Goal: Task Accomplishment & Management: Use online tool/utility

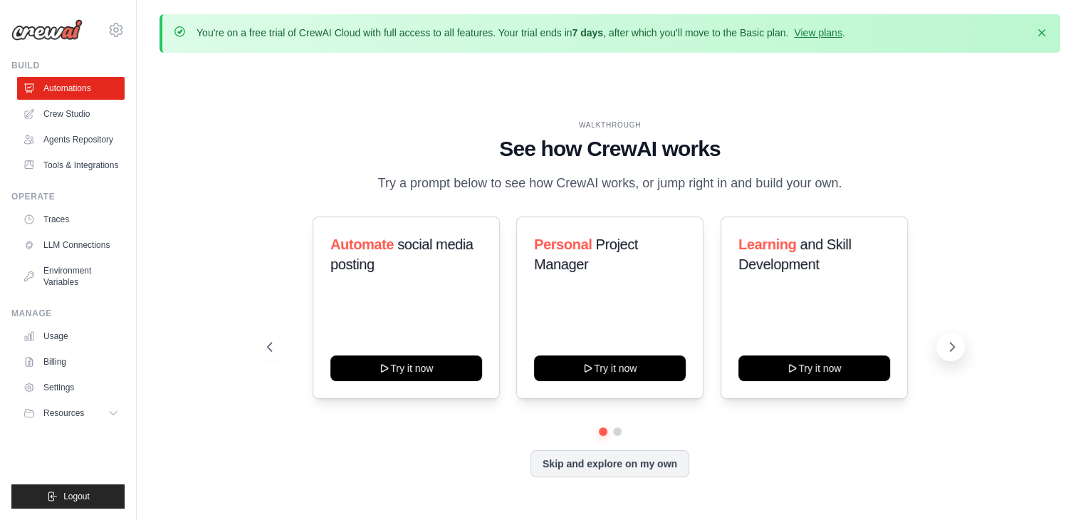
click at [952, 347] on icon at bounding box center [952, 346] width 4 height 9
click at [263, 354] on button at bounding box center [270, 346] width 28 height 28
click at [951, 343] on icon at bounding box center [952, 347] width 14 height 14
click at [960, 350] on button at bounding box center [950, 346] width 28 height 28
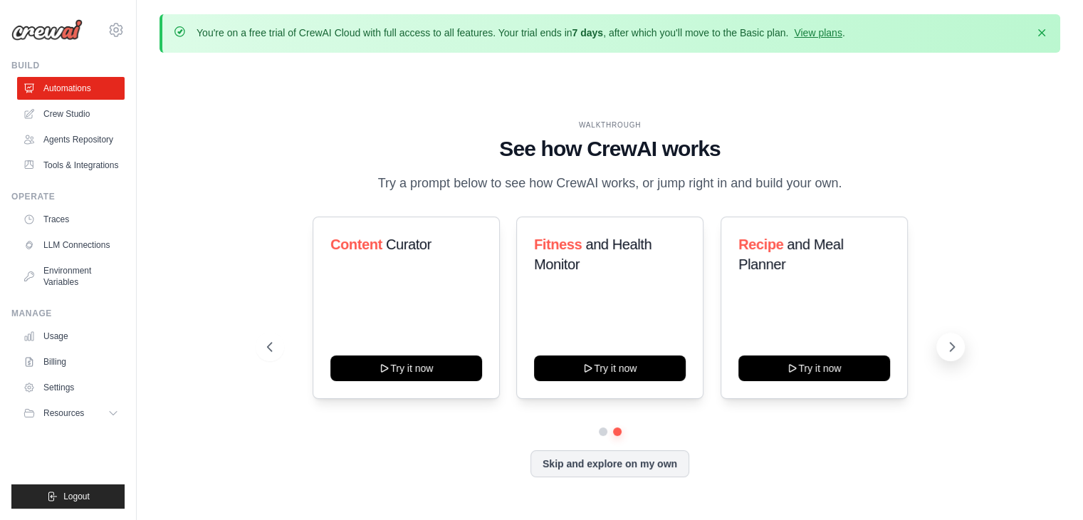
click at [959, 350] on button at bounding box center [950, 346] width 28 height 28
click at [98, 147] on link "Agents Repository" at bounding box center [73, 139] width 108 height 23
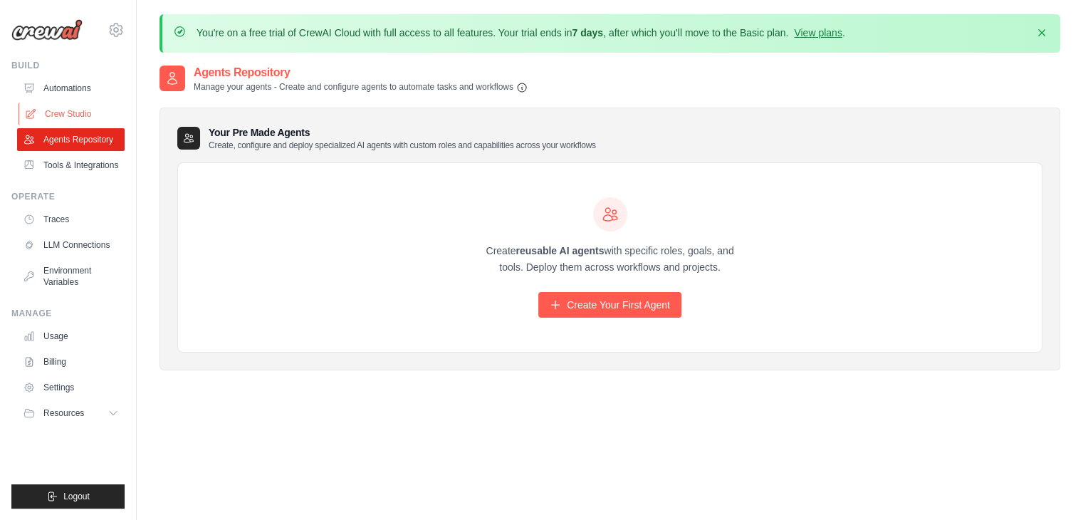
click at [53, 122] on link "Crew Studio" at bounding box center [73, 114] width 108 height 23
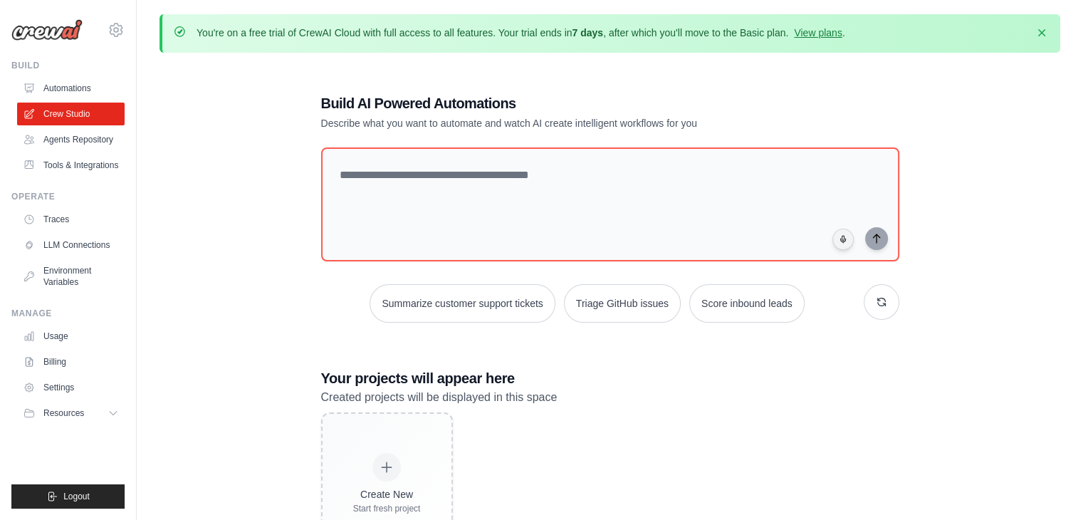
click at [81, 85] on link "Automations" at bounding box center [71, 88] width 108 height 23
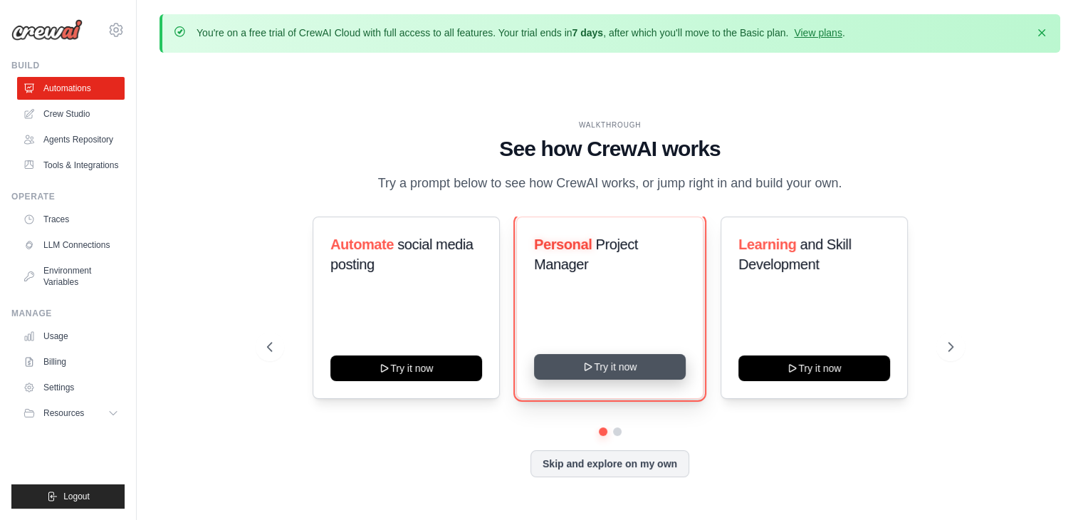
click at [604, 370] on button "Try it now" at bounding box center [610, 367] width 152 height 26
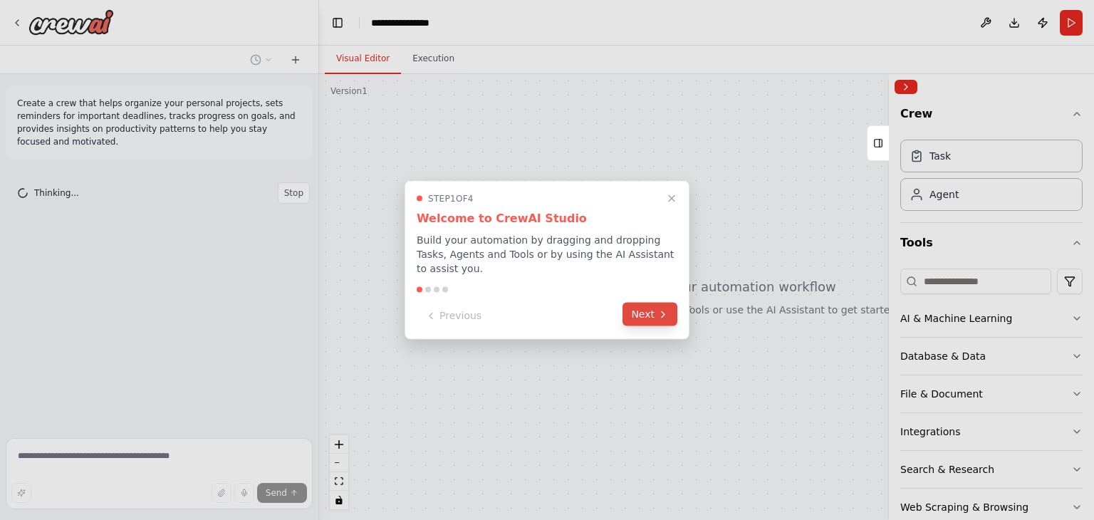
click at [639, 314] on button "Next" at bounding box center [649, 314] width 55 height 23
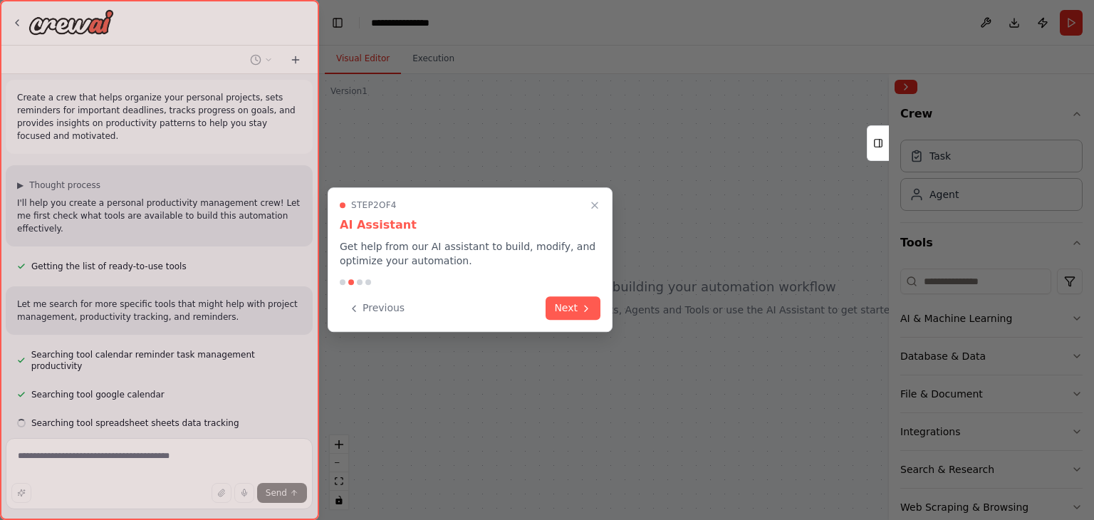
scroll to position [34, 0]
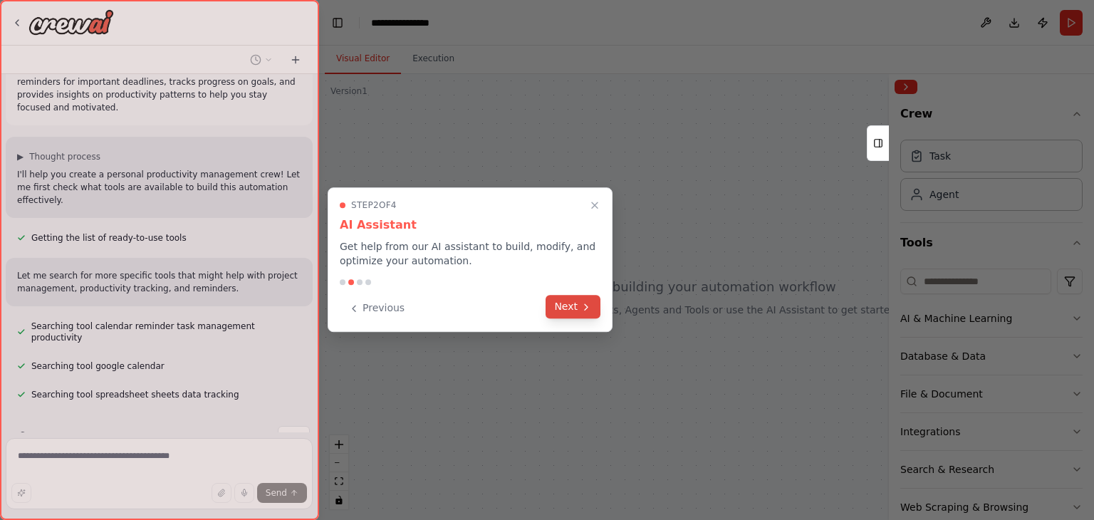
click at [586, 313] on button "Next" at bounding box center [572, 306] width 55 height 23
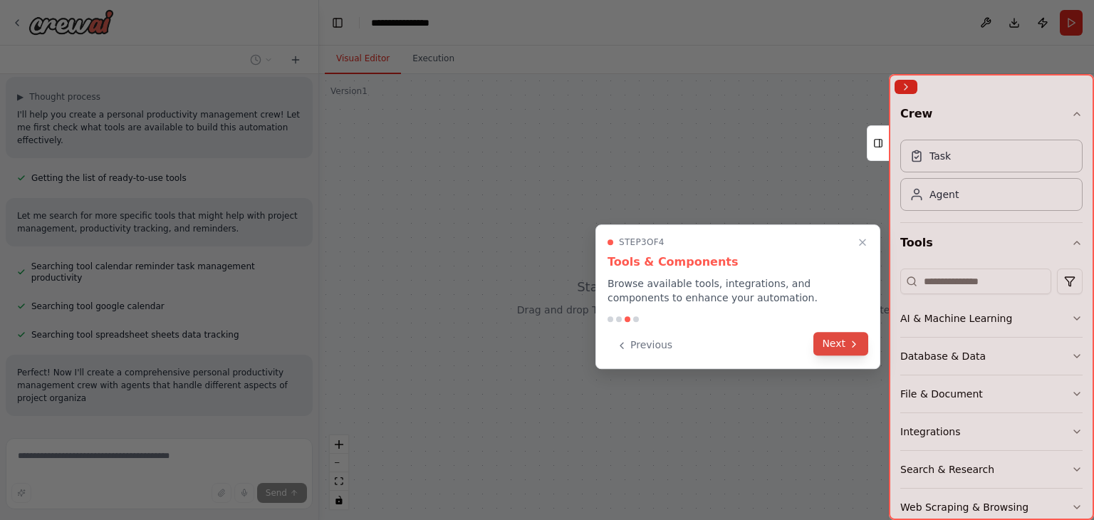
click at [832, 342] on button "Next" at bounding box center [840, 343] width 55 height 23
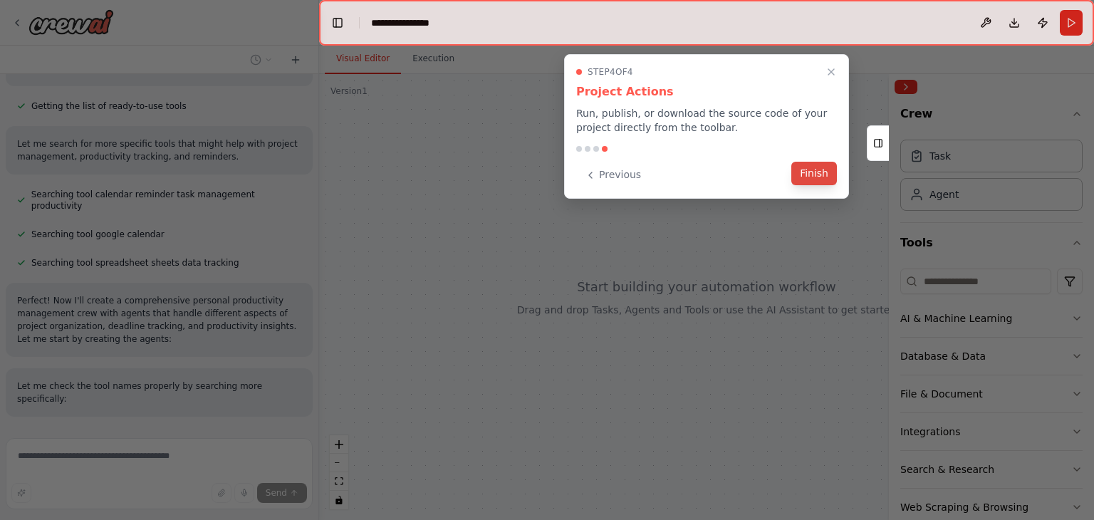
scroll to position [194, 0]
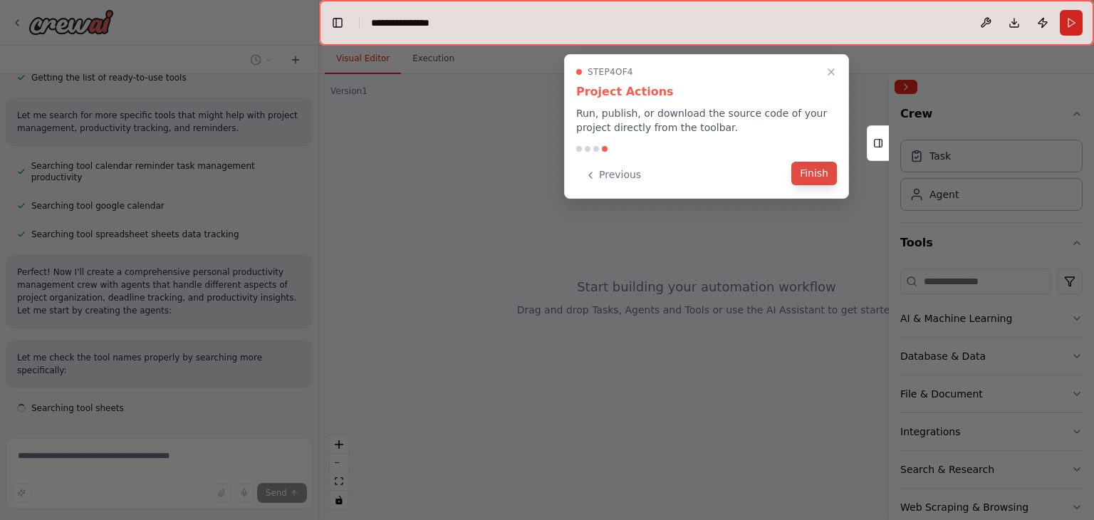
click at [810, 172] on button "Finish" at bounding box center [814, 173] width 46 height 23
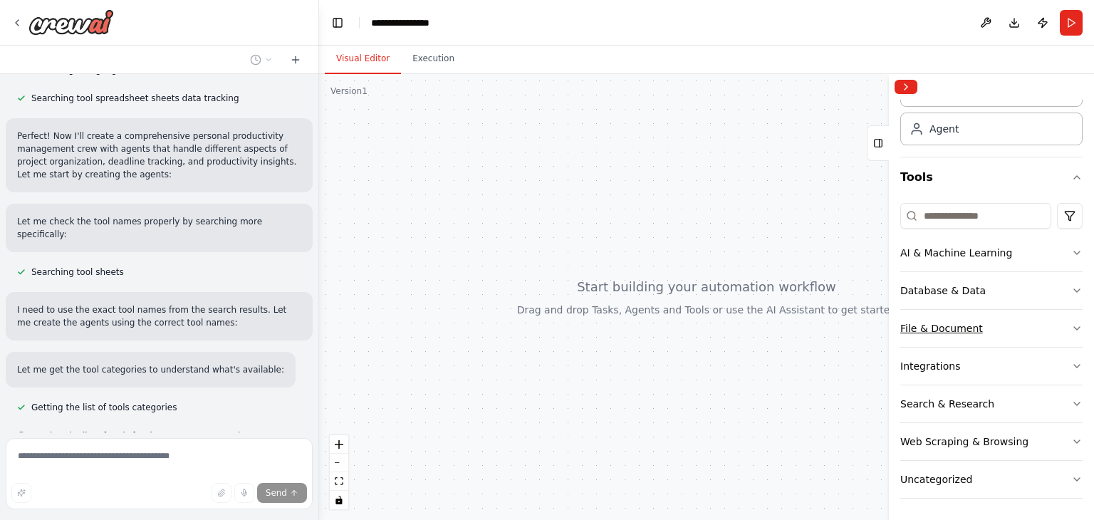
scroll to position [359, 0]
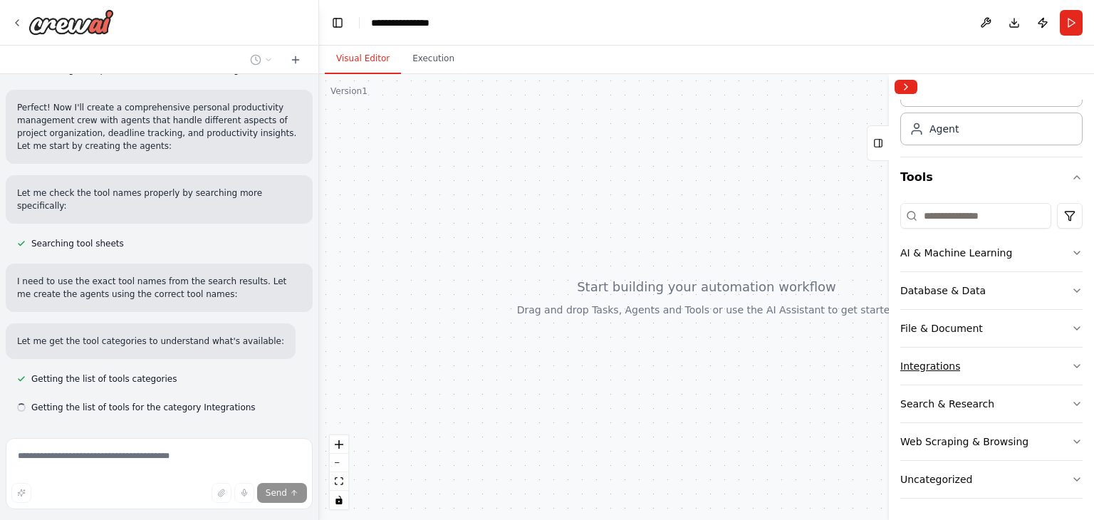
click at [1059, 358] on button "Integrations" at bounding box center [991, 365] width 182 height 37
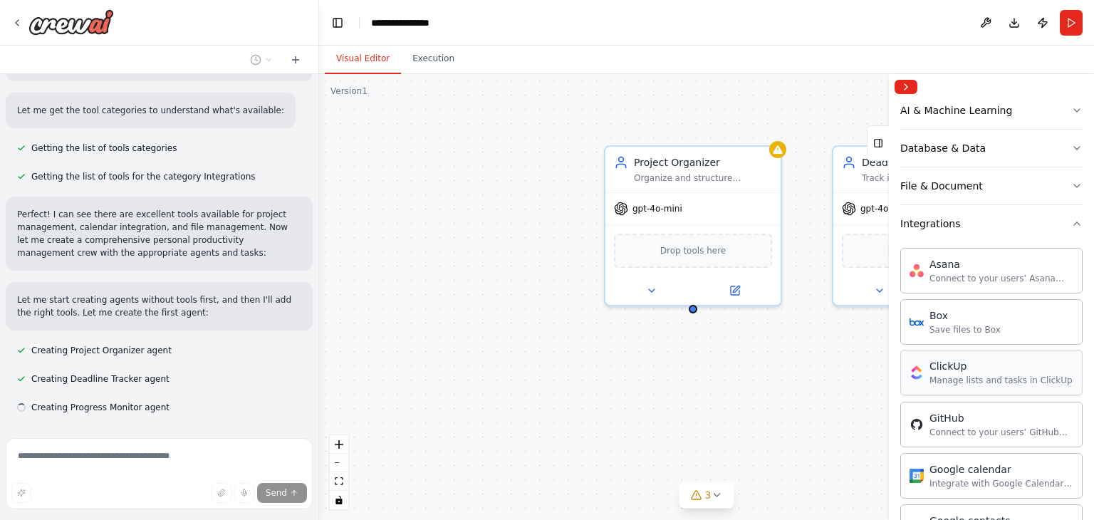
scroll to position [279, 0]
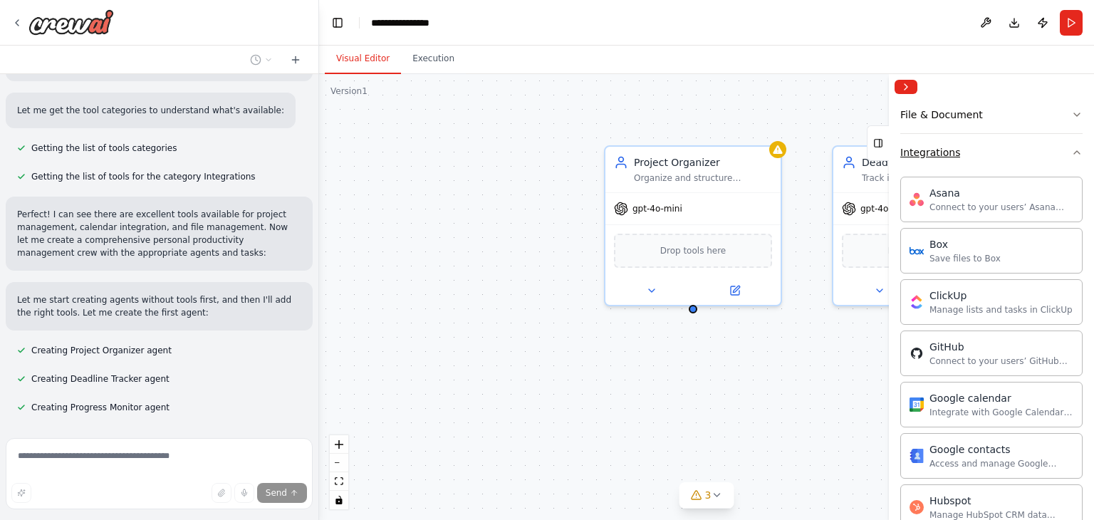
click at [1062, 158] on button "Integrations" at bounding box center [991, 152] width 182 height 37
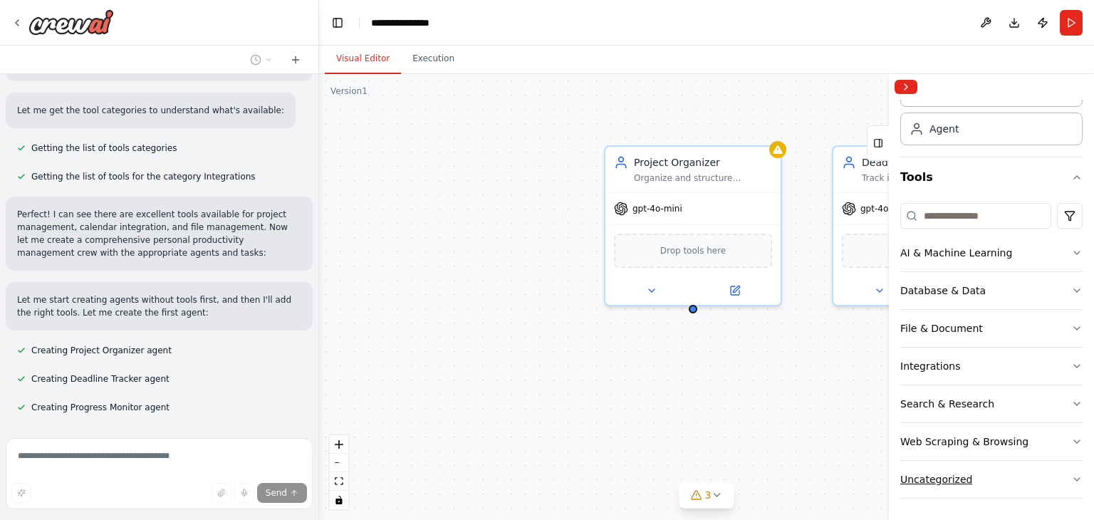
click at [1071, 476] on icon "button" at bounding box center [1076, 478] width 11 height 11
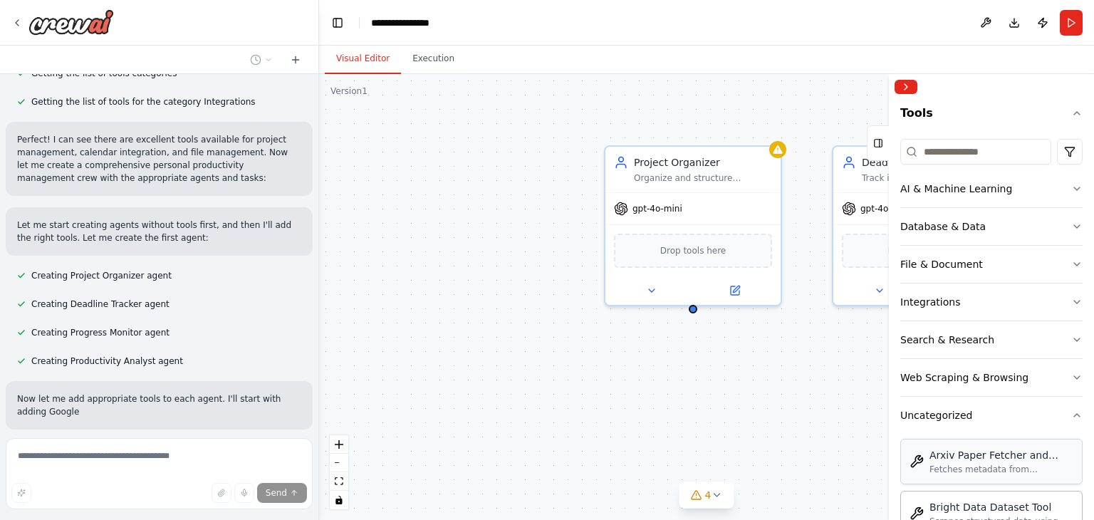
scroll to position [678, 0]
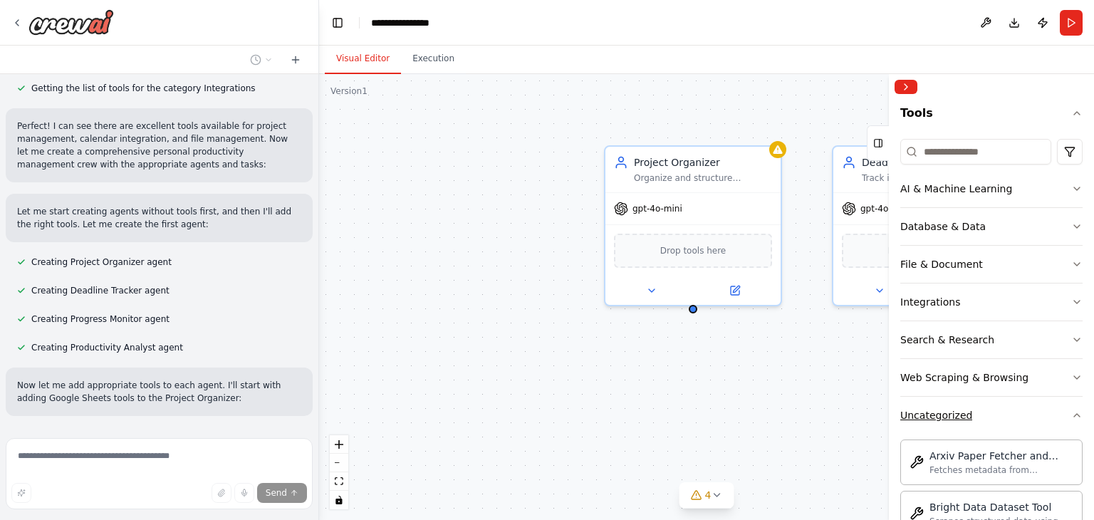
click at [1071, 409] on icon "button" at bounding box center [1076, 414] width 11 height 11
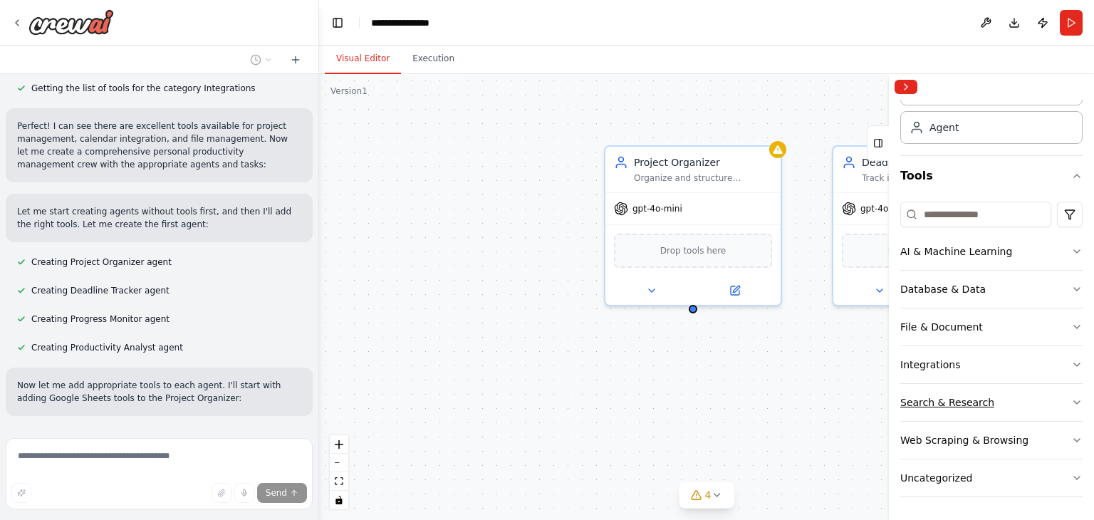
scroll to position [66, 0]
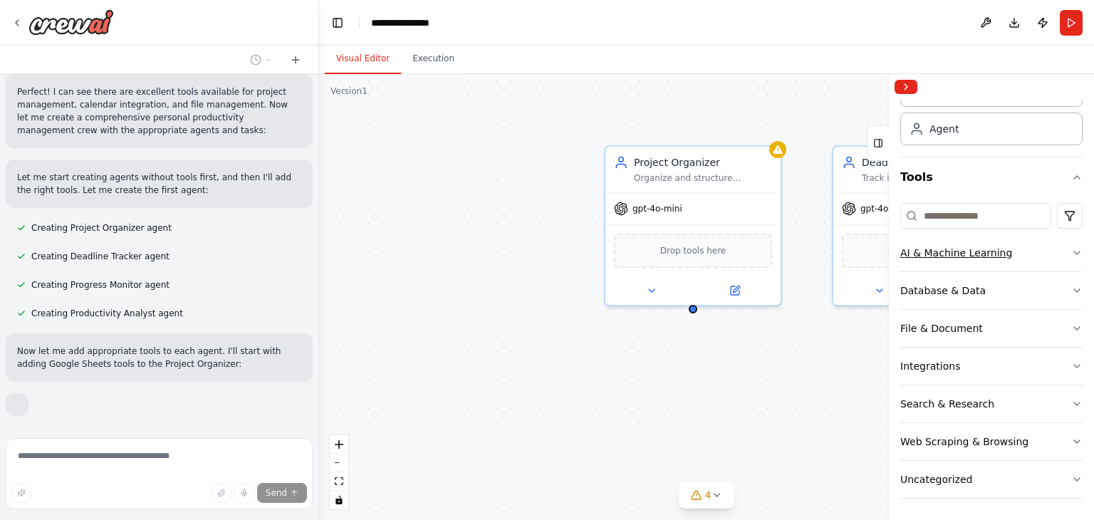
click at [1062, 258] on button "AI & Machine Learning" at bounding box center [991, 252] width 182 height 37
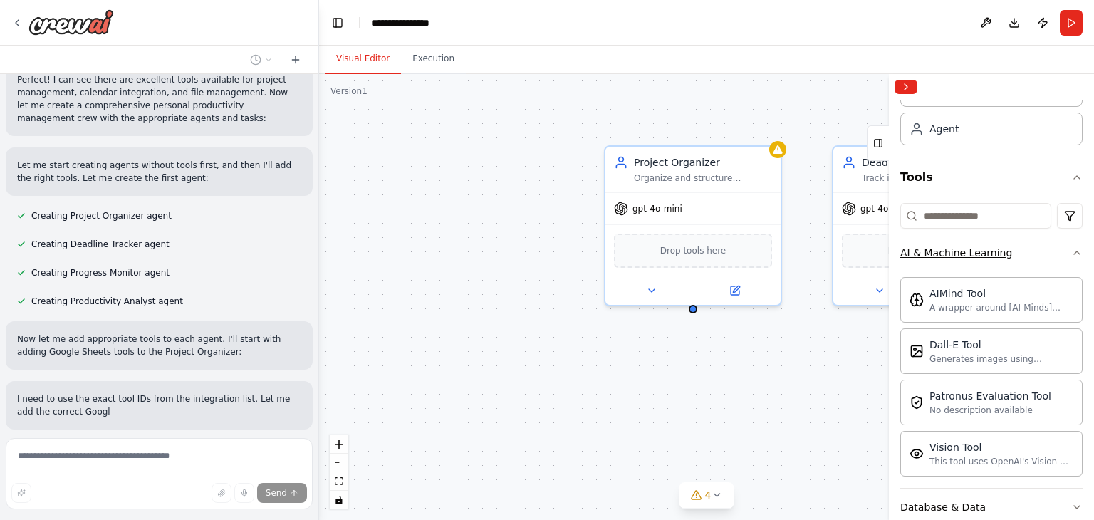
scroll to position [738, 0]
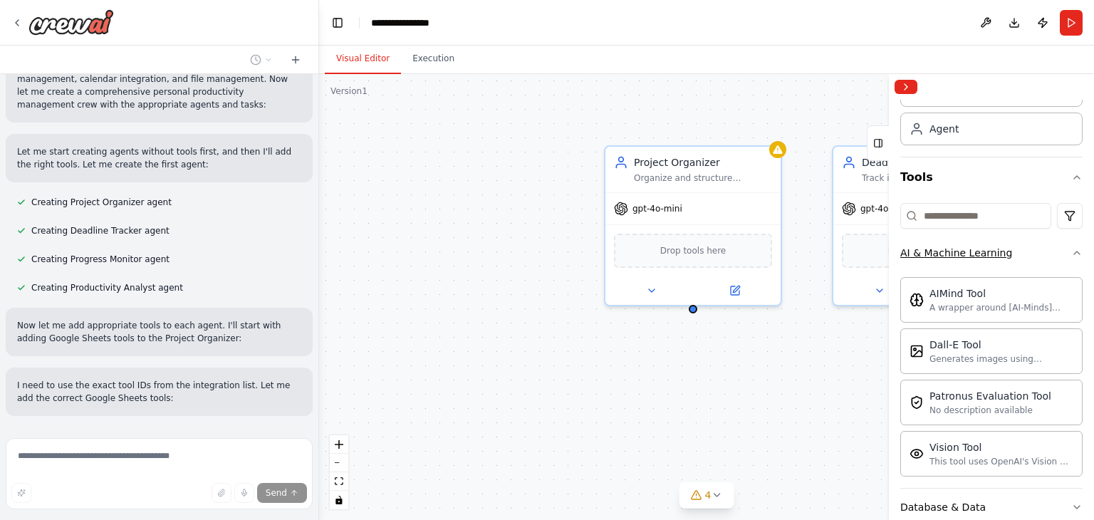
click at [1062, 258] on button "AI & Machine Learning" at bounding box center [991, 252] width 182 height 37
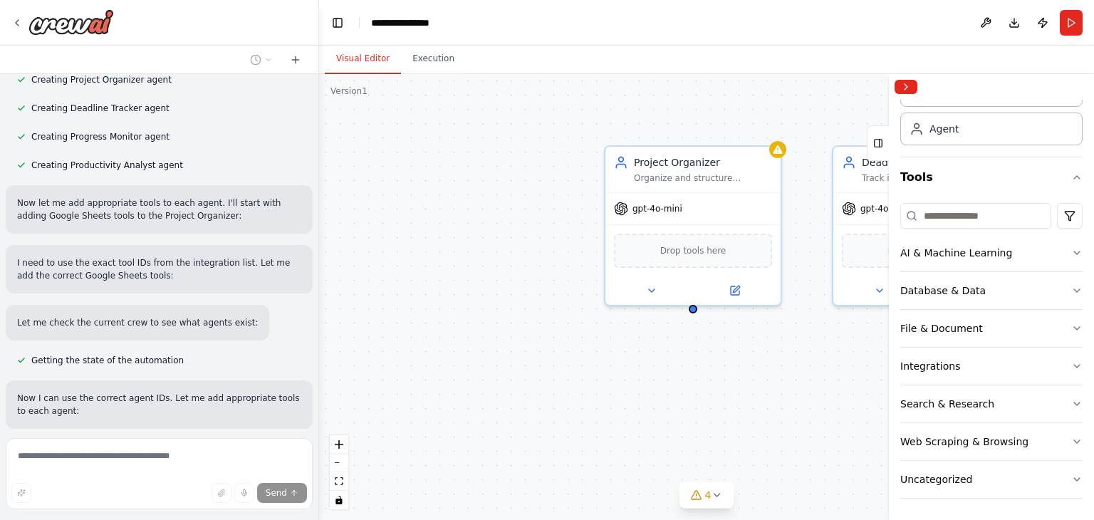
scroll to position [872, 0]
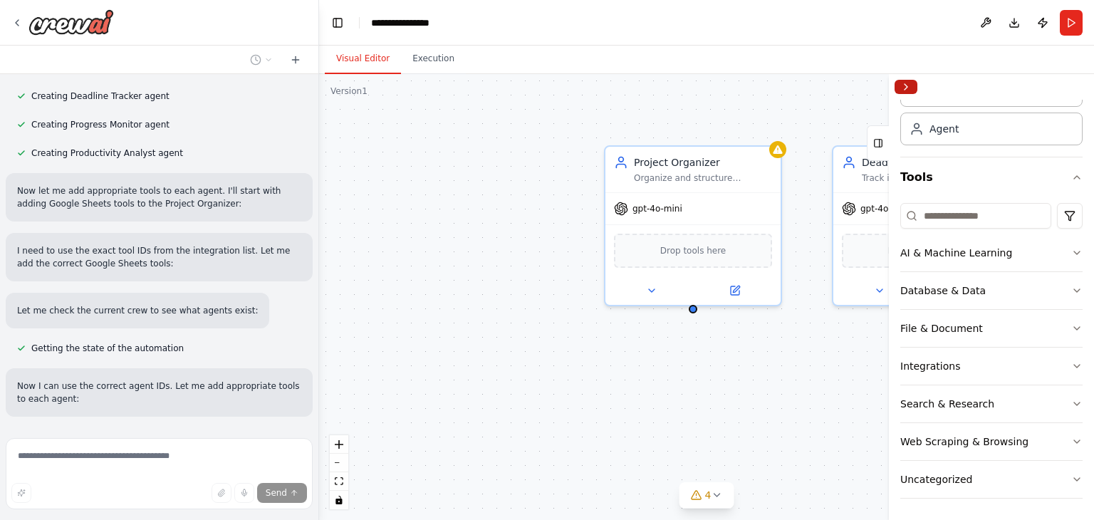
click at [908, 85] on button "Collapse right sidebar" at bounding box center [905, 87] width 23 height 14
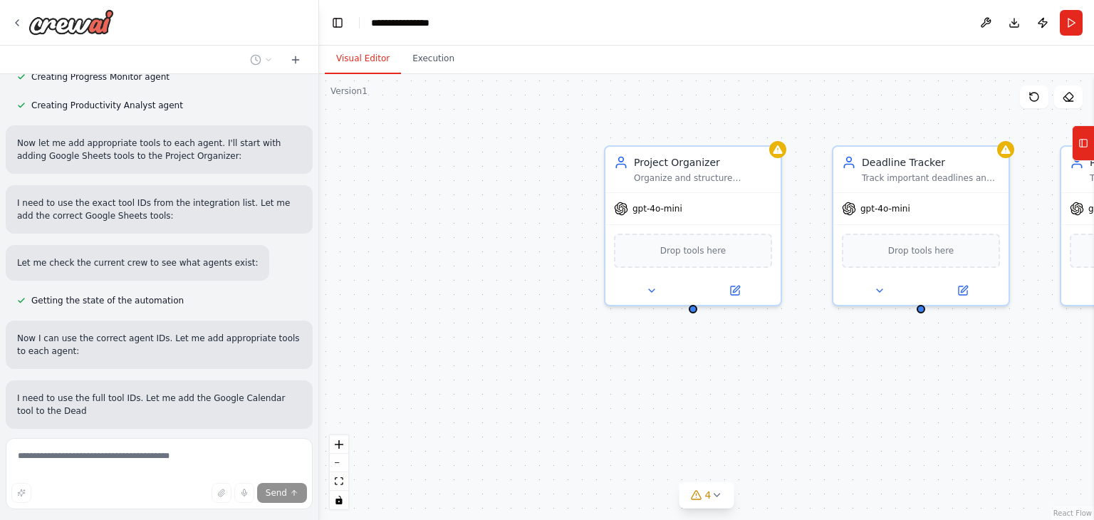
scroll to position [932, 0]
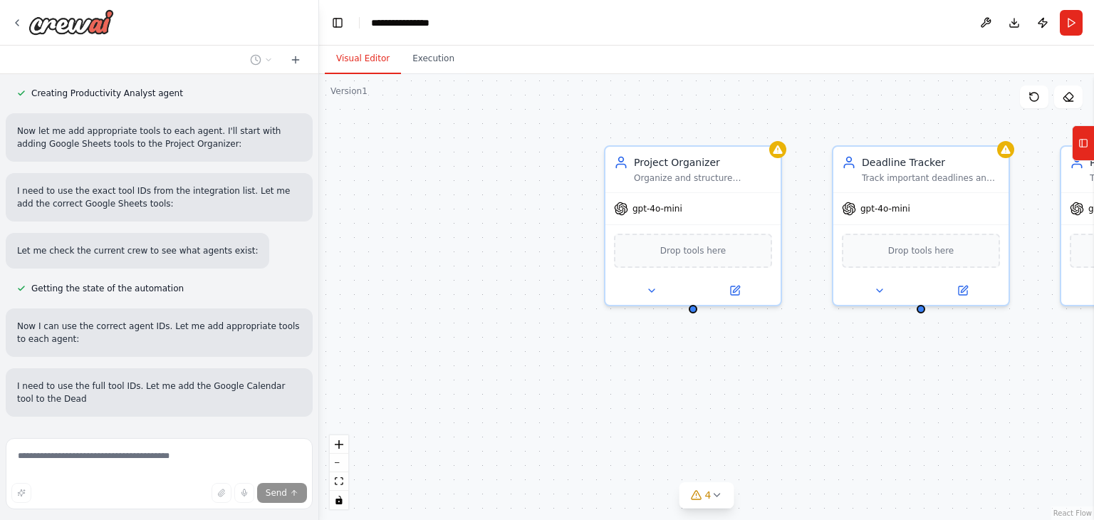
drag, startPoint x: 748, startPoint y: 420, endPoint x: 643, endPoint y: 405, distance: 105.7
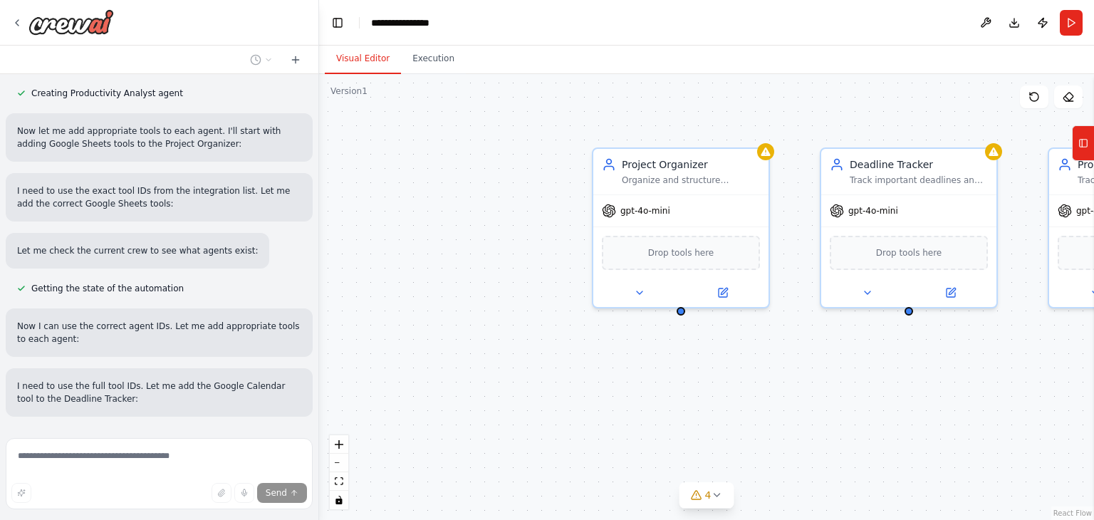
drag, startPoint x: 643, startPoint y: 405, endPoint x: 982, endPoint y: 397, distance: 339.0
click at [982, 397] on div "Project Organizer Organize and structure {user_name}'s personal projects by cre…" at bounding box center [706, 297] width 775 height 446
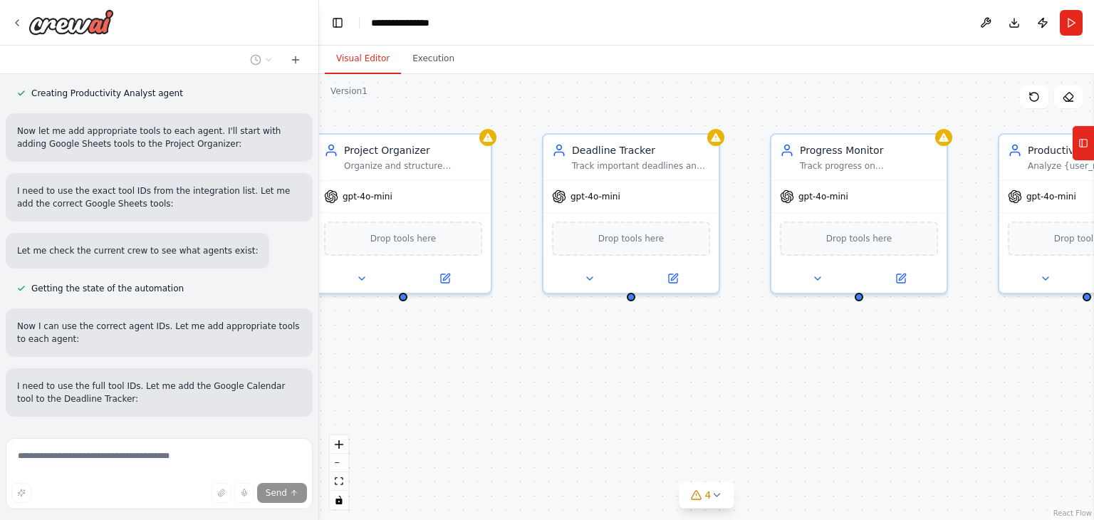
drag, startPoint x: 923, startPoint y: 392, endPoint x: 672, endPoint y: 379, distance: 251.7
click at [672, 379] on div "Project Organizer Organize and structure {user_name}'s personal projects by cre…" at bounding box center [706, 297] width 775 height 446
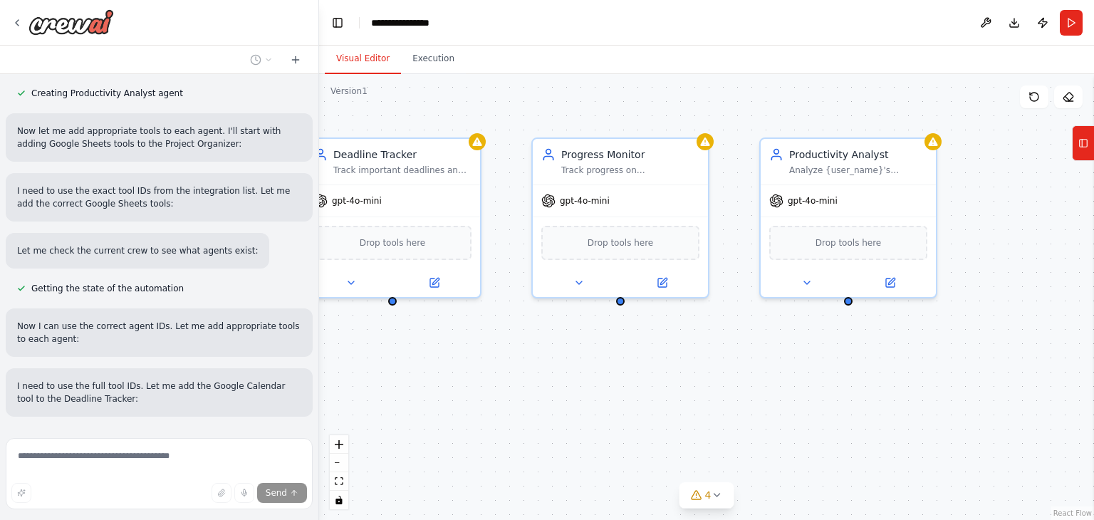
drag, startPoint x: 974, startPoint y: 377, endPoint x: 763, endPoint y: 383, distance: 211.6
click at [759, 384] on div "Project Organizer Organize and structure {user_name}'s personal projects by cre…" at bounding box center [706, 297] width 775 height 446
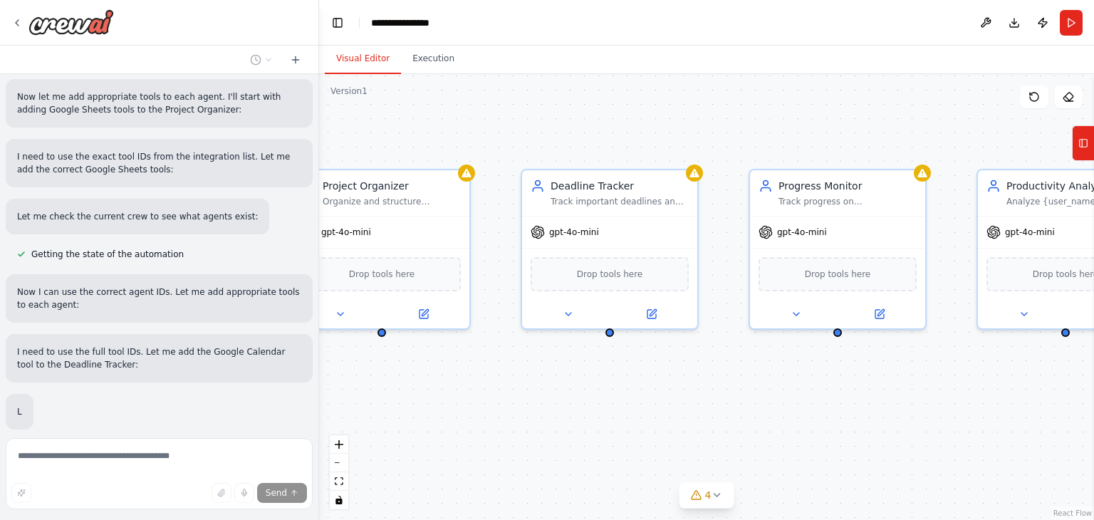
drag, startPoint x: 709, startPoint y: 372, endPoint x: 927, endPoint y: 403, distance: 220.1
click at [927, 403] on div "Project Organizer Organize and structure {user_name}'s personal projects by cre…" at bounding box center [706, 297] width 775 height 446
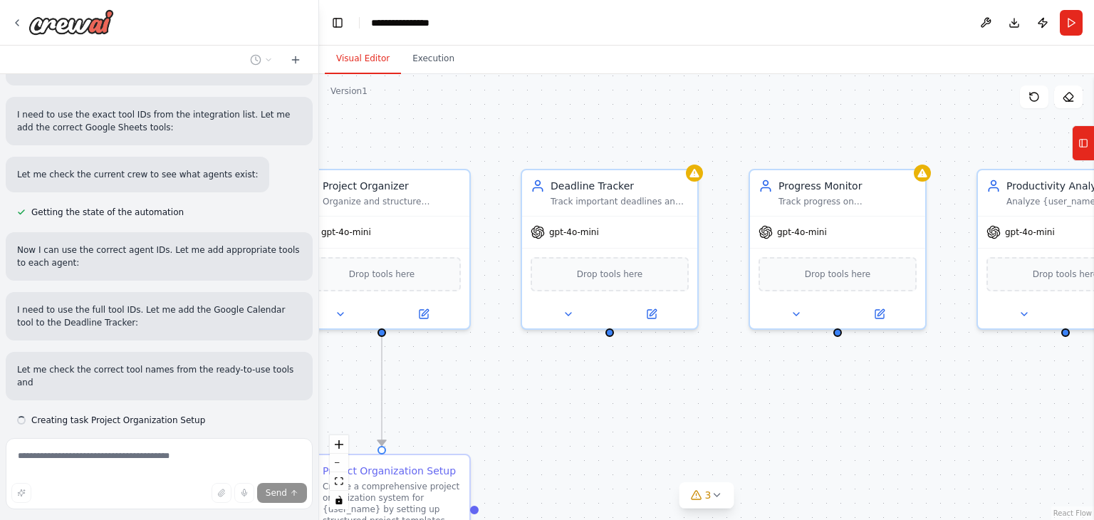
scroll to position [1020, 0]
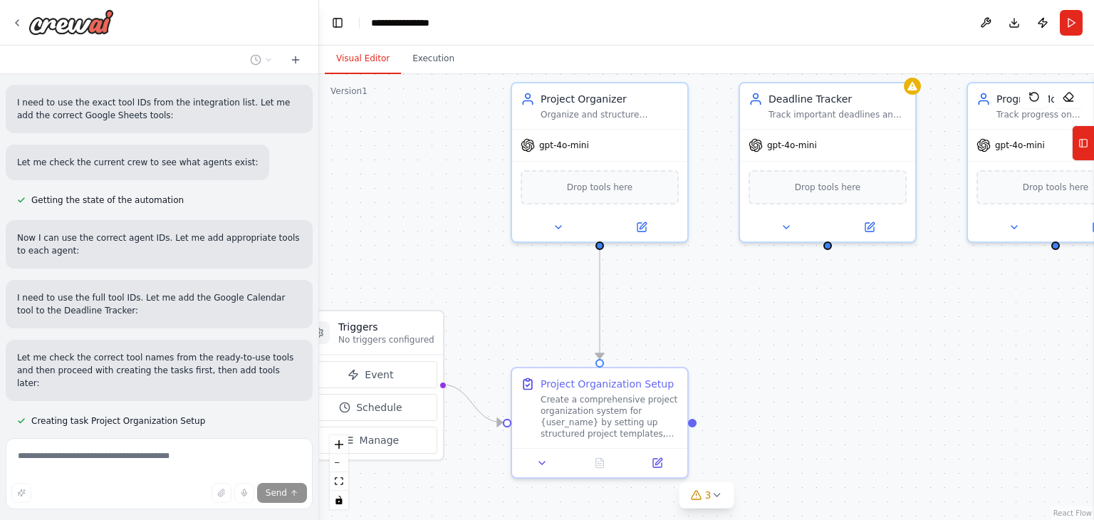
drag, startPoint x: 702, startPoint y: 399, endPoint x: 884, endPoint y: 325, distance: 196.7
click at [884, 325] on div ".deletable-edge-delete-btn { width: 20px; height: 20px; border: 0px solid #ffff…" at bounding box center [706, 297] width 775 height 446
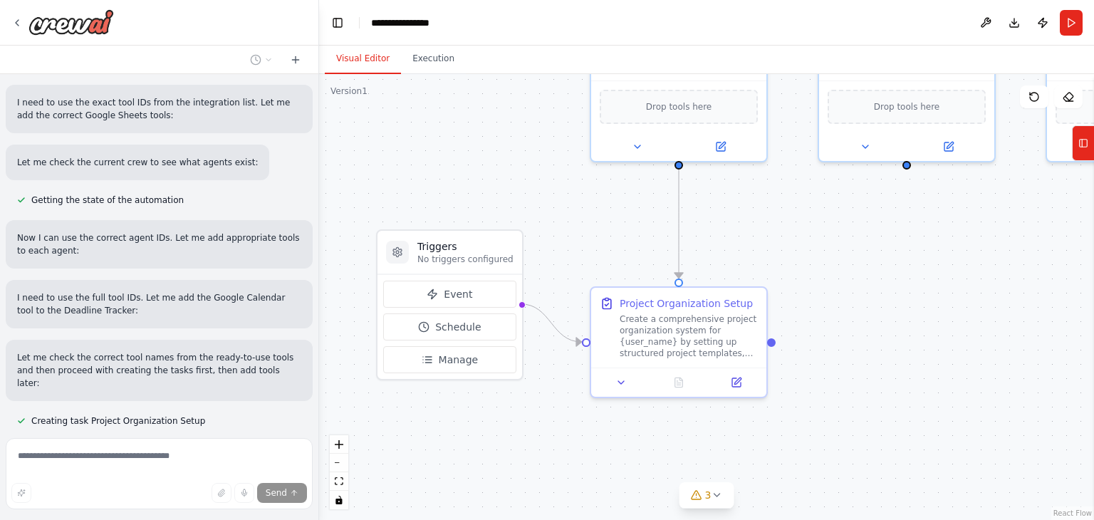
drag, startPoint x: 819, startPoint y: 377, endPoint x: 894, endPoint y: 305, distance: 103.7
click at [894, 305] on div ".deletable-edge-delete-btn { width: 20px; height: 20px; border: 0px solid #ffff…" at bounding box center [706, 297] width 775 height 446
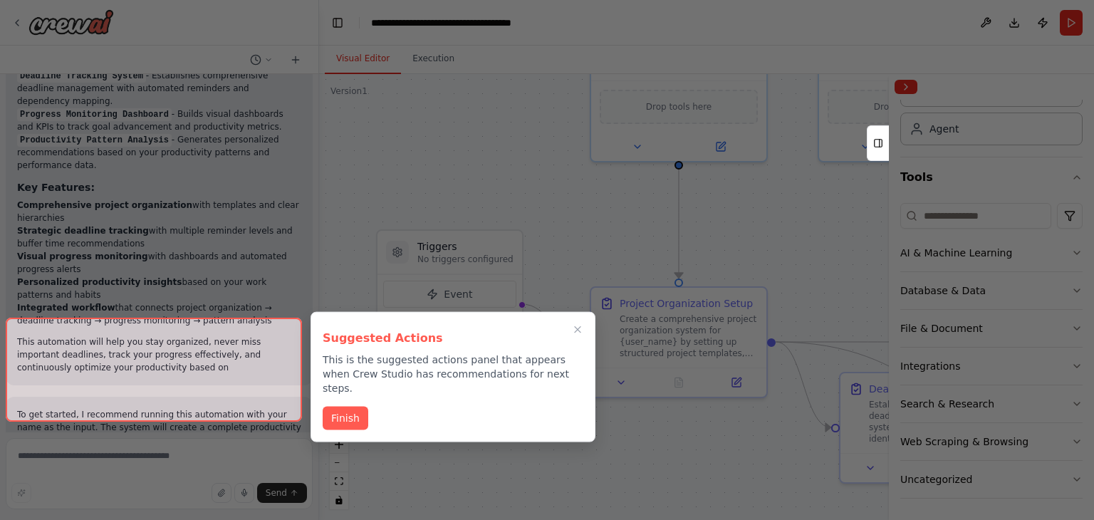
scroll to position [1894, 0]
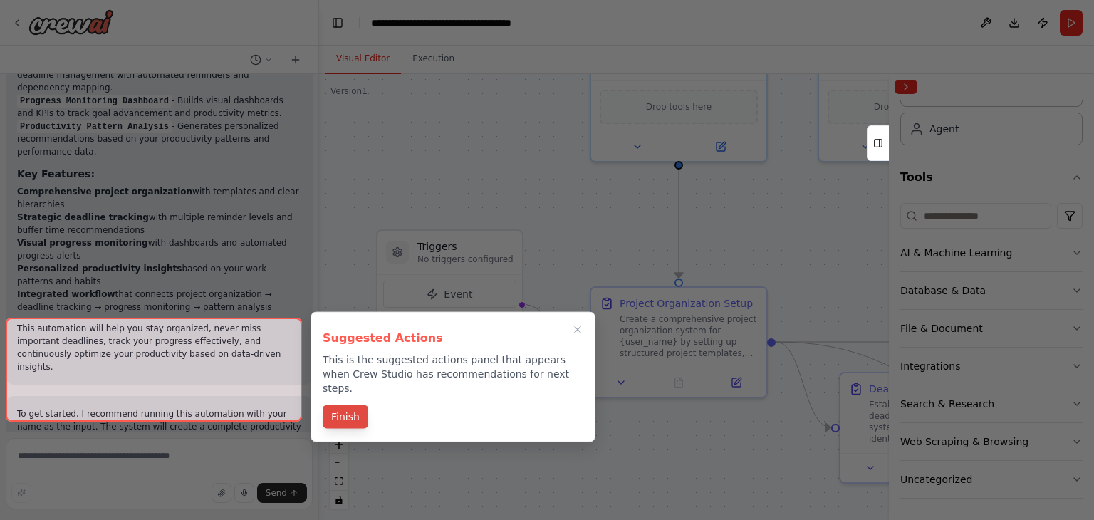
click at [335, 405] on button "Finish" at bounding box center [346, 416] width 46 height 23
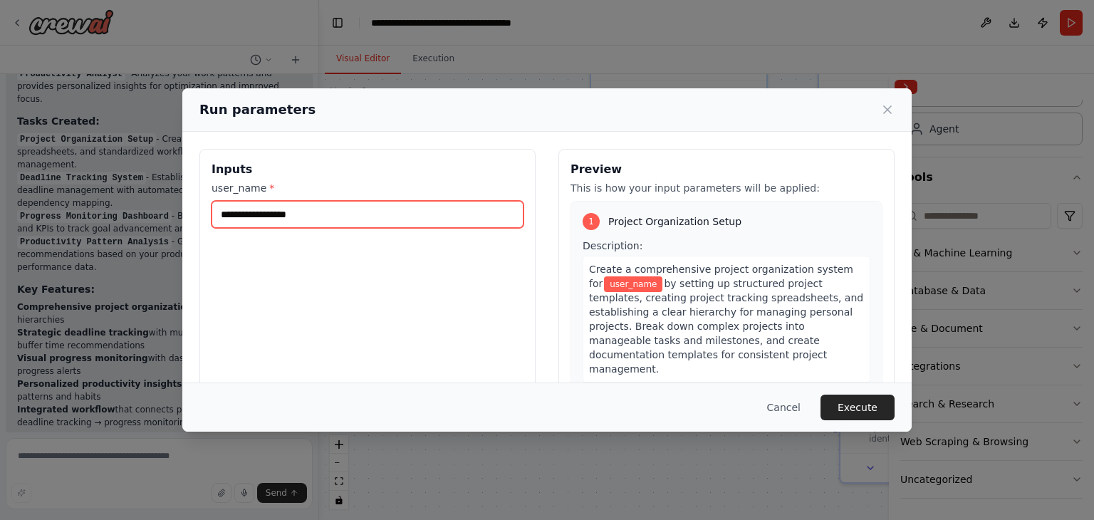
click at [462, 224] on input "user_name *" at bounding box center [367, 214] width 312 height 27
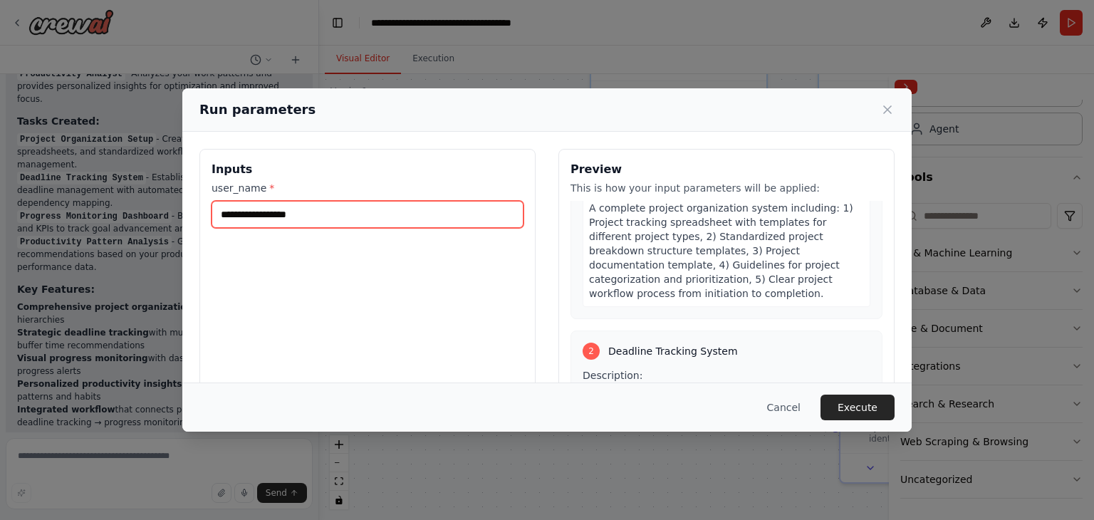
scroll to position [285, 0]
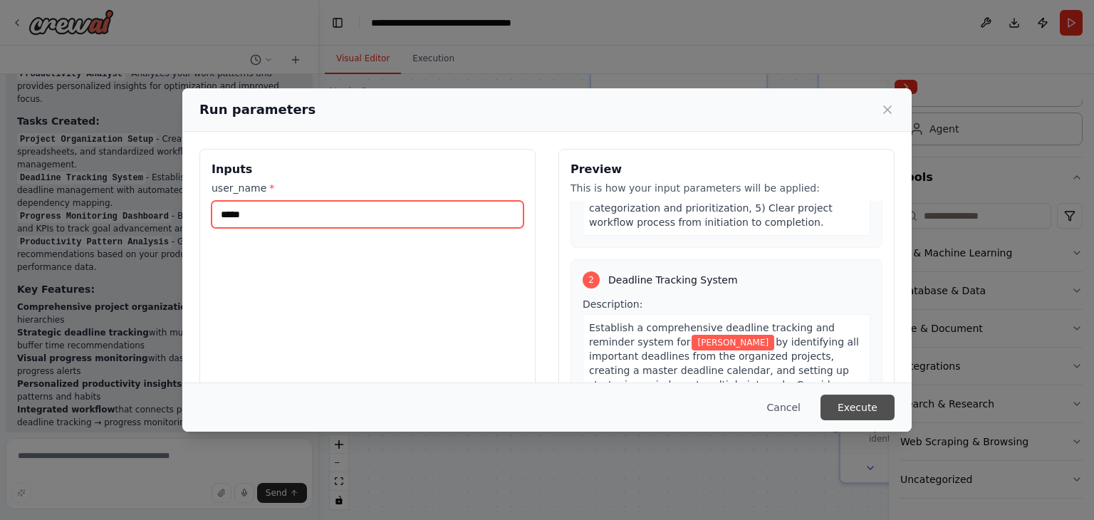
type input "*****"
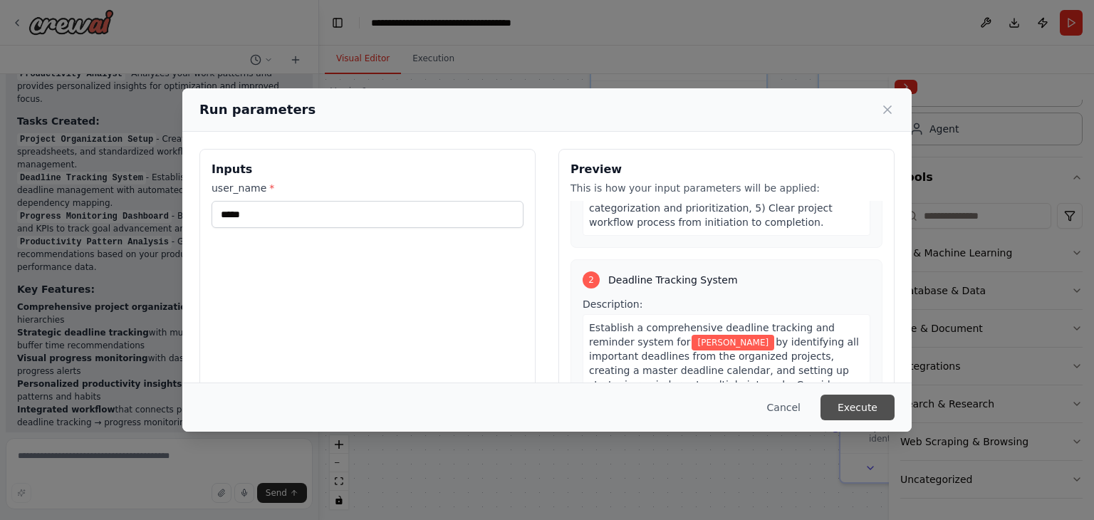
click at [830, 404] on button "Execute" at bounding box center [857, 407] width 74 height 26
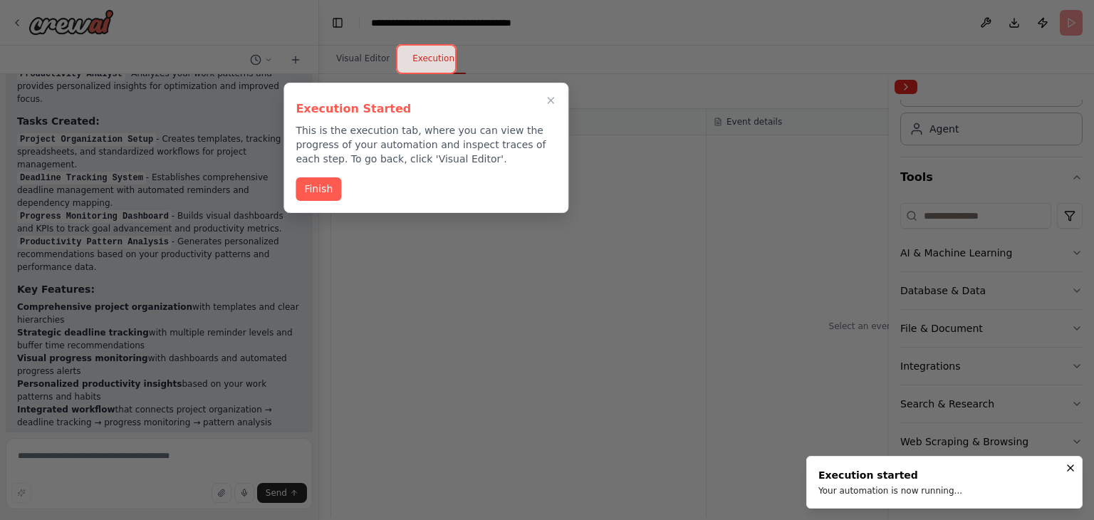
click at [349, 196] on div "Finish" at bounding box center [425, 188] width 261 height 23
click at [337, 193] on button "Finish" at bounding box center [318, 187] width 46 height 23
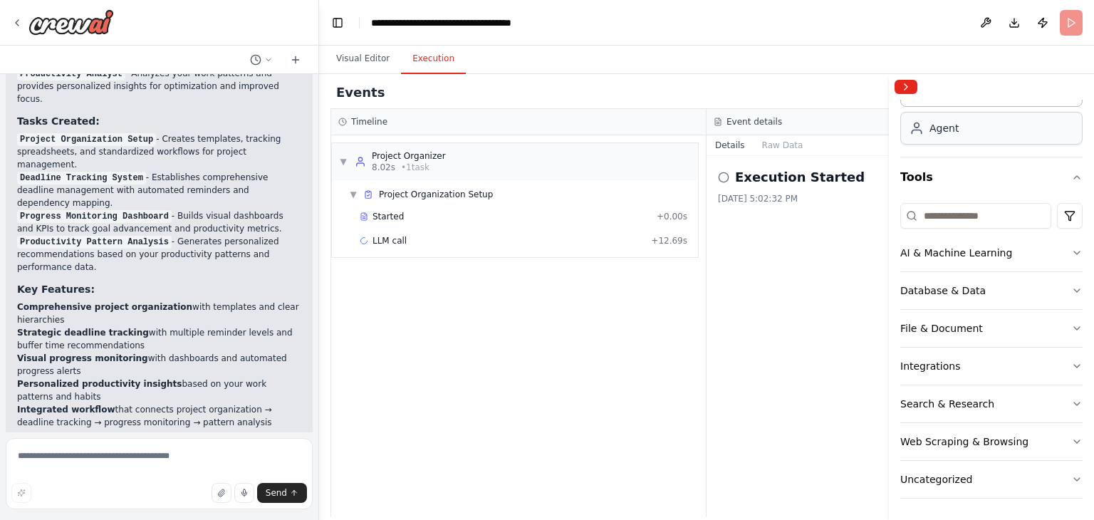
click at [975, 128] on div "Agent" at bounding box center [991, 128] width 182 height 33
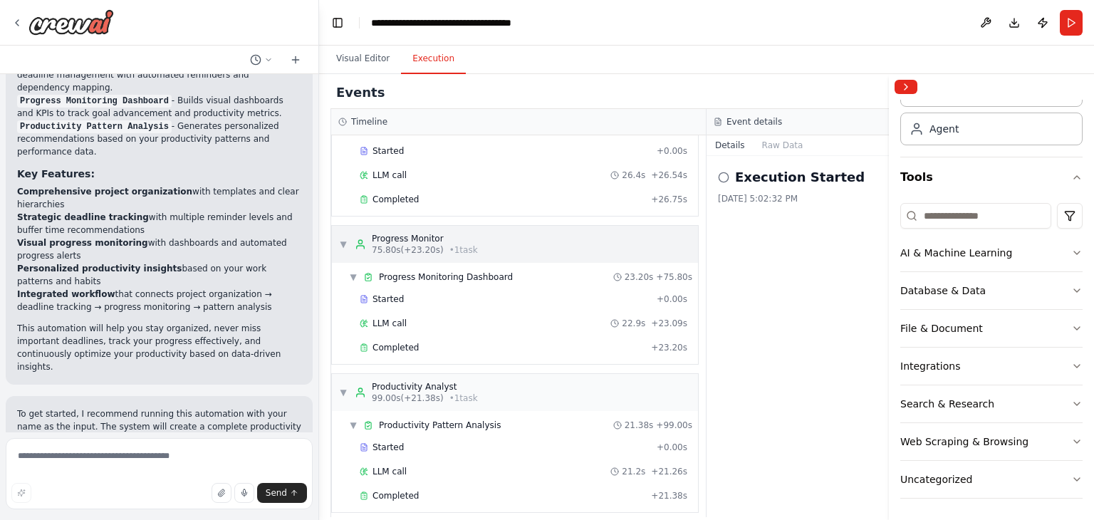
scroll to position [220, 0]
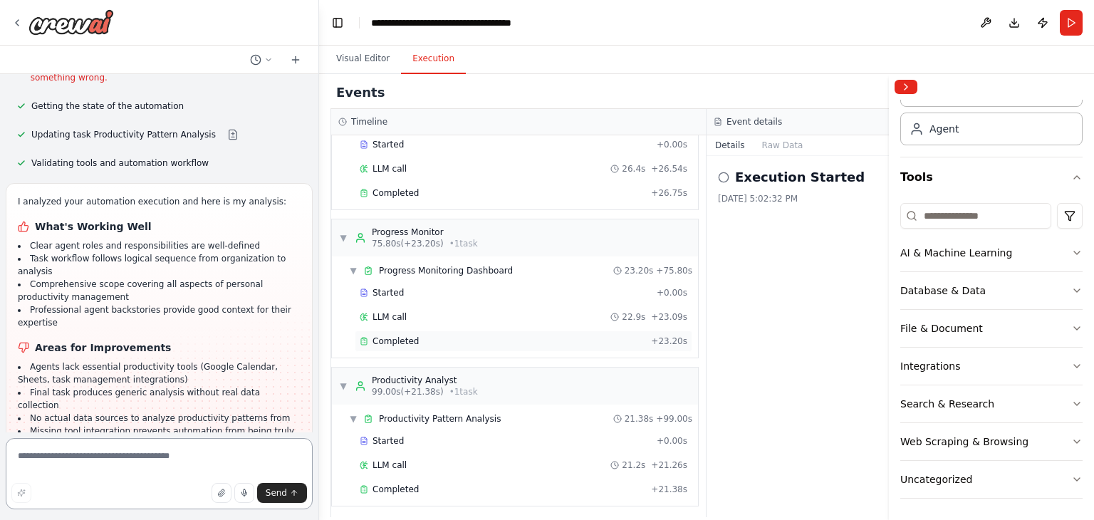
scroll to position [0, 0]
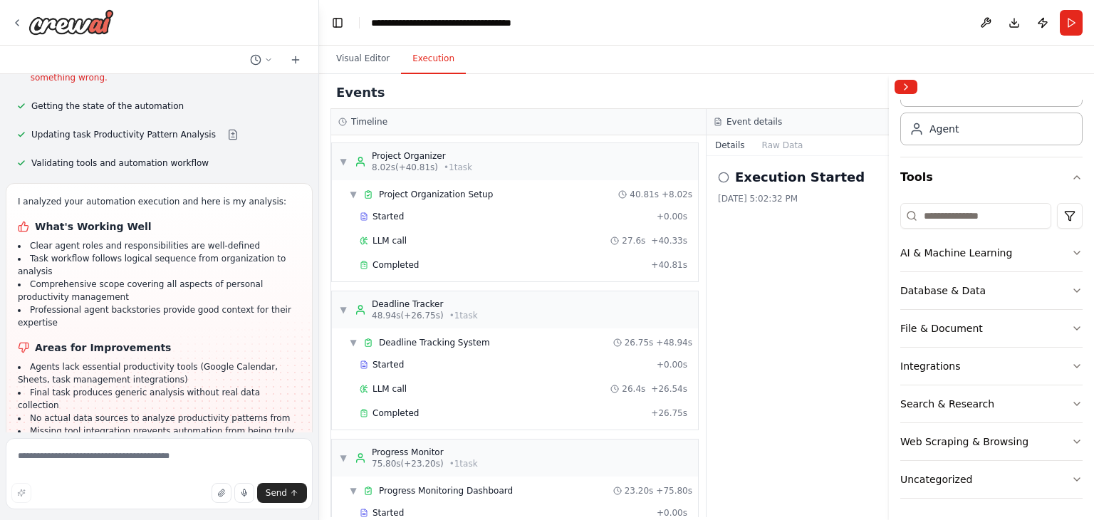
click at [721, 177] on icon at bounding box center [723, 177] width 11 height 11
click at [758, 308] on div "Execution Started 10/13/2025, 5:02:32 PM" at bounding box center [894, 336] width 376 height 361
click at [903, 84] on button "Collapse right sidebar" at bounding box center [905, 87] width 23 height 14
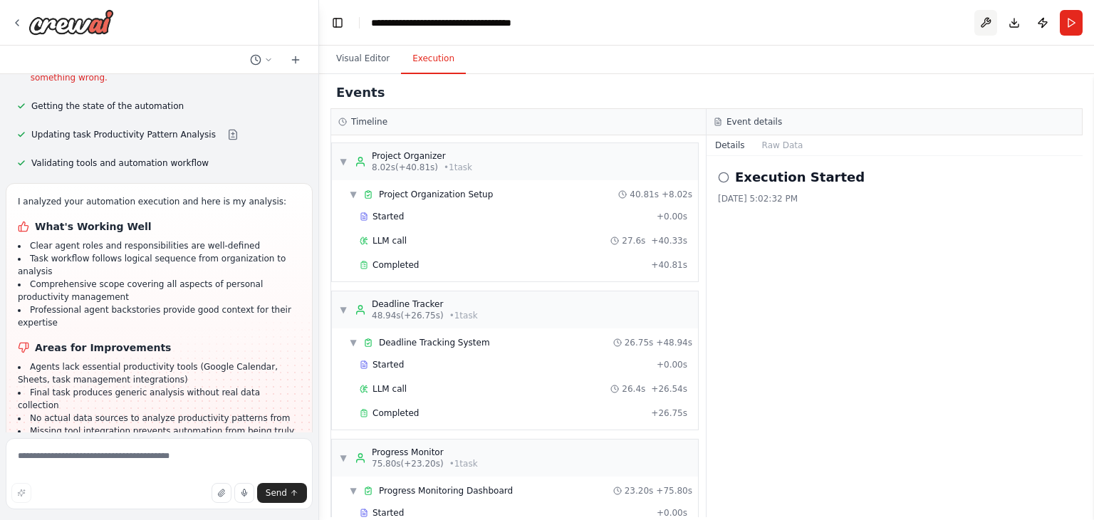
click at [979, 23] on button at bounding box center [985, 23] width 23 height 26
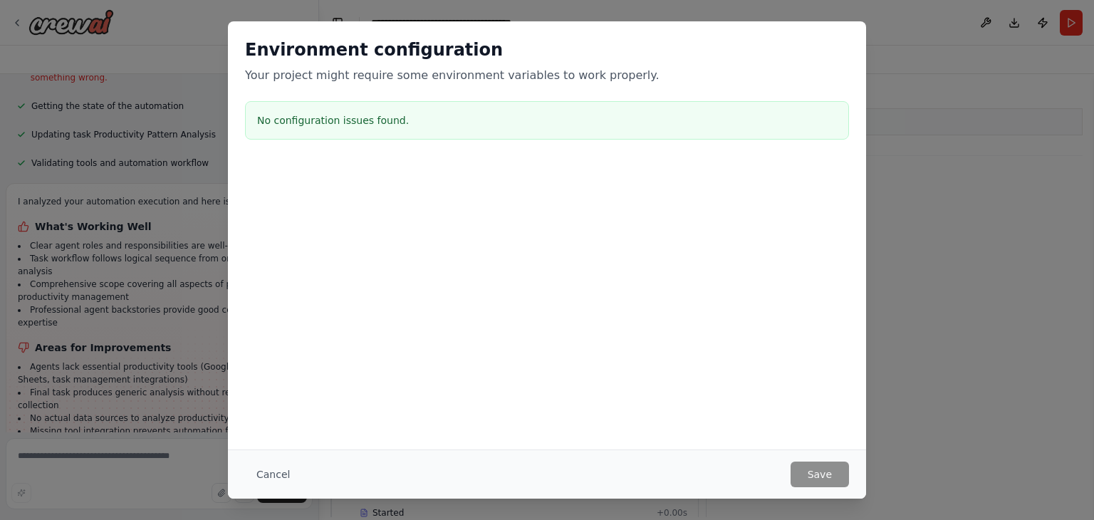
click at [281, 468] on button "Cancel" at bounding box center [273, 474] width 56 height 26
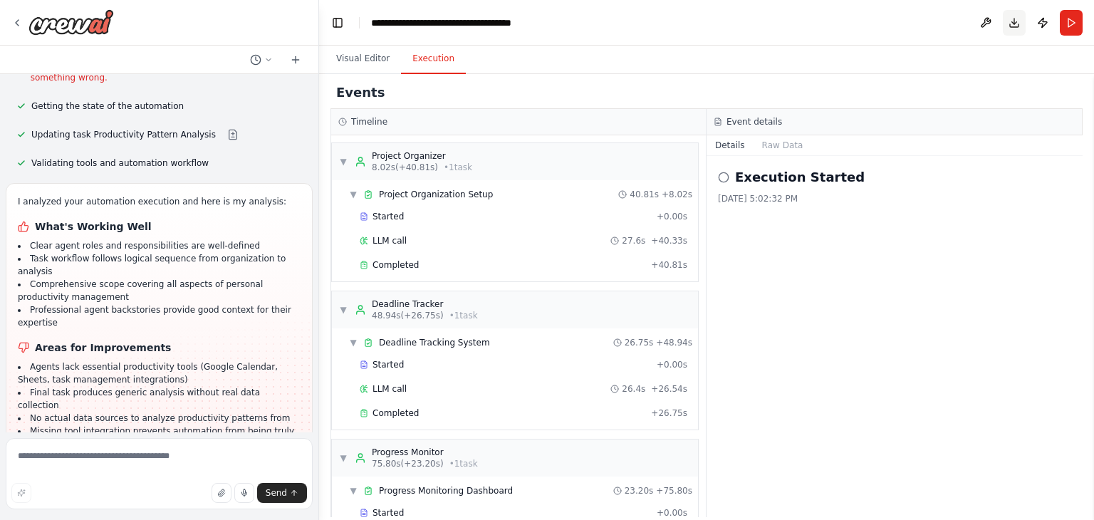
click at [1020, 23] on button "Download" at bounding box center [1013, 23] width 23 height 26
click at [992, 88] on div "Events" at bounding box center [706, 93] width 752 height 32
click at [1078, 26] on button "Run" at bounding box center [1070, 23] width 23 height 26
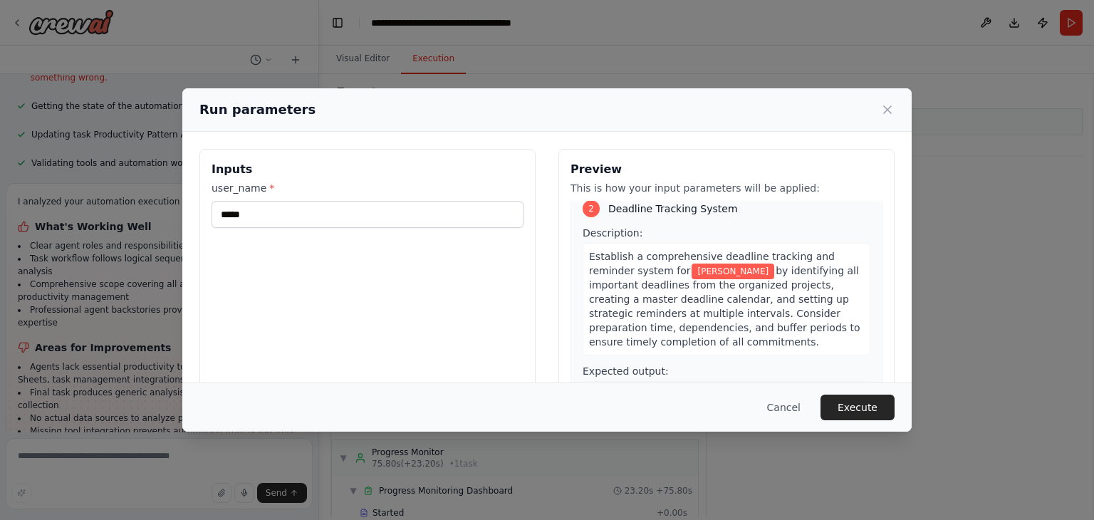
scroll to position [120, 0]
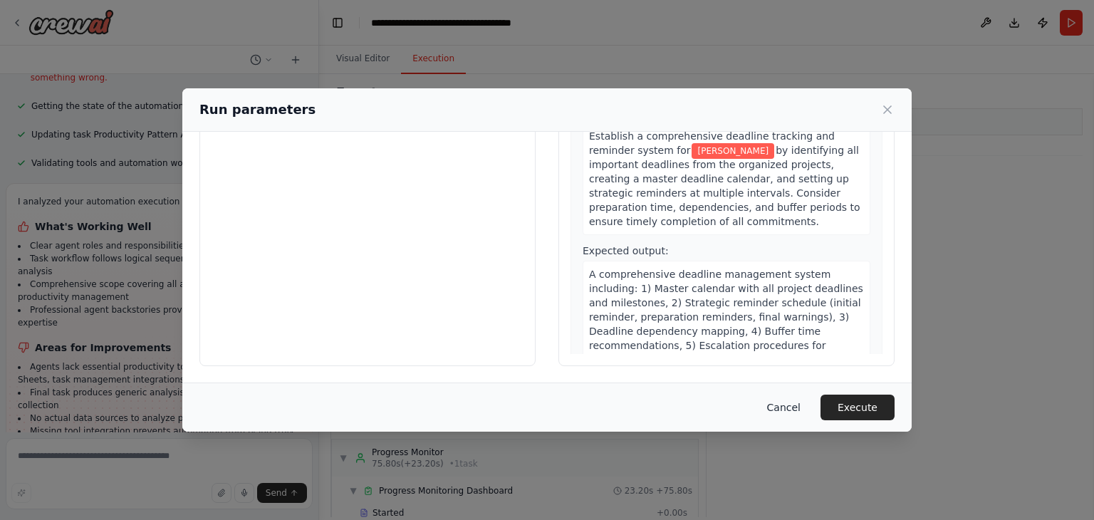
click at [794, 405] on button "Cancel" at bounding box center [783, 407] width 56 height 26
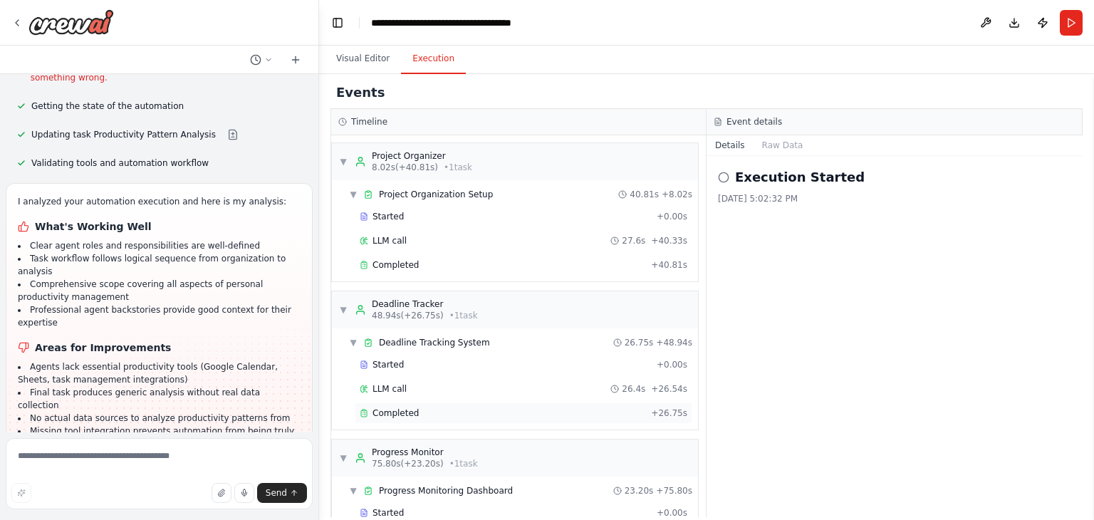
scroll to position [220, 0]
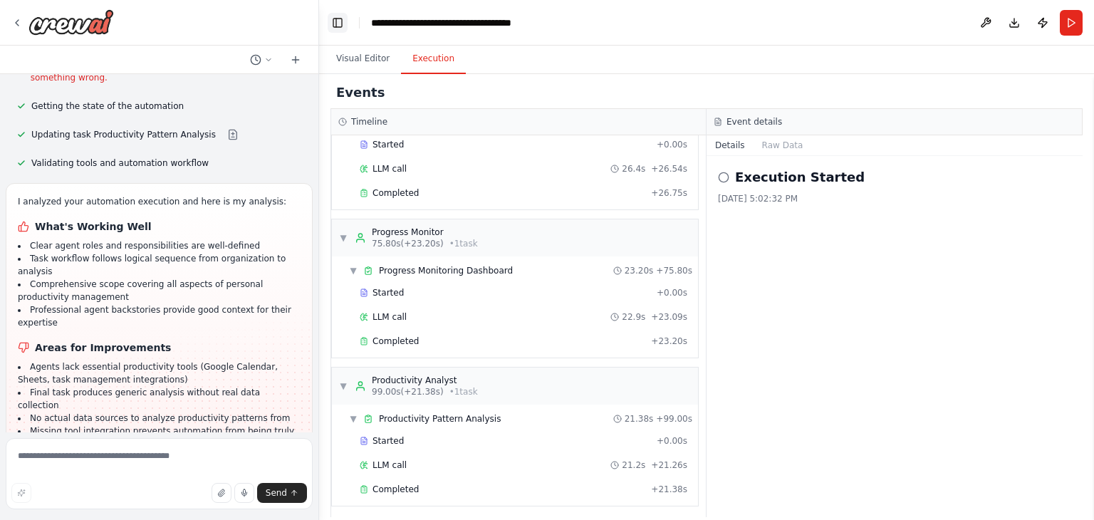
click at [330, 20] on button "Toggle Left Sidebar" at bounding box center [338, 23] width 20 height 20
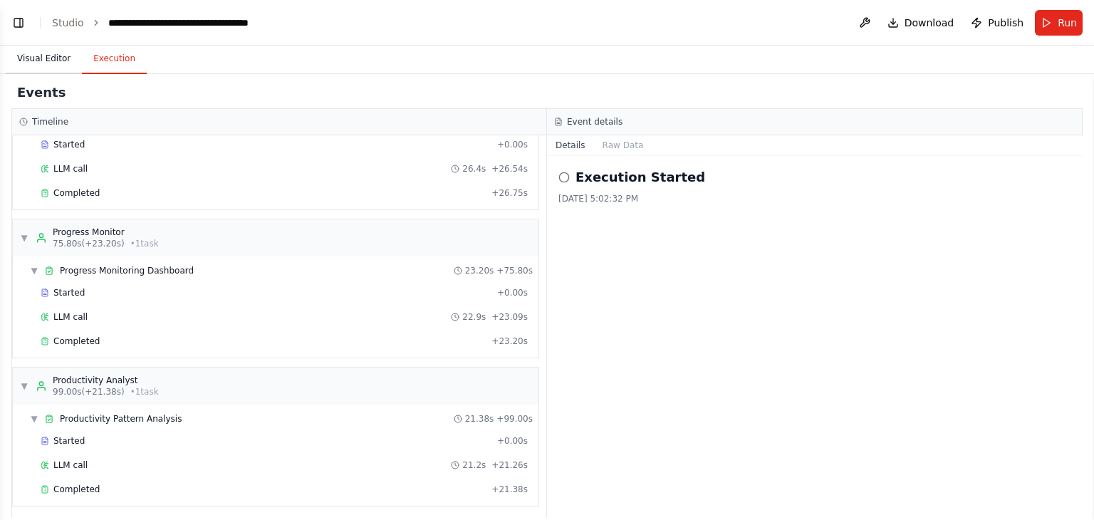
click at [41, 61] on button "Visual Editor" at bounding box center [44, 59] width 76 height 30
click at [120, 61] on button "Execution" at bounding box center [114, 59] width 65 height 30
click at [23, 25] on button "Toggle Left Sidebar" at bounding box center [19, 23] width 20 height 20
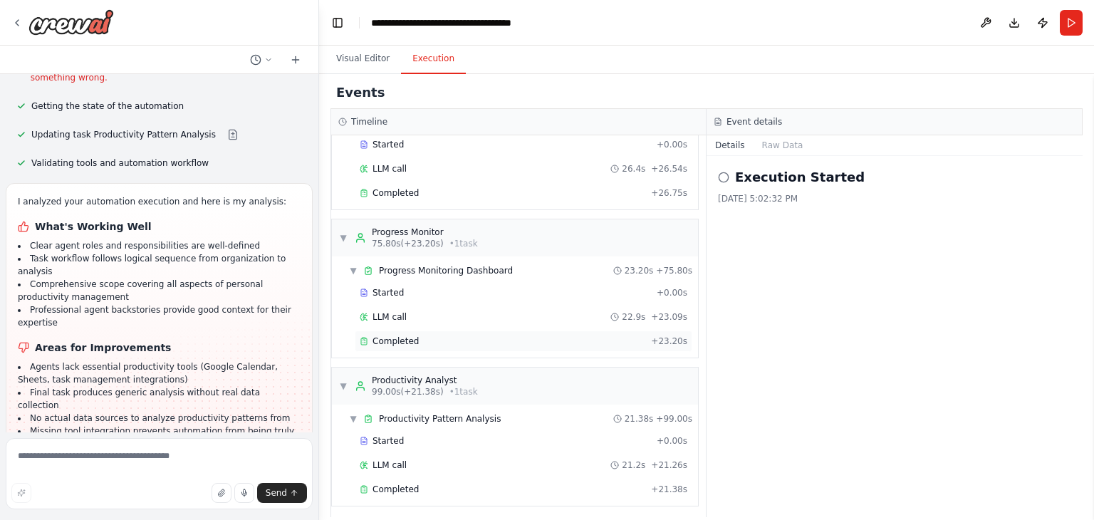
scroll to position [0, 0]
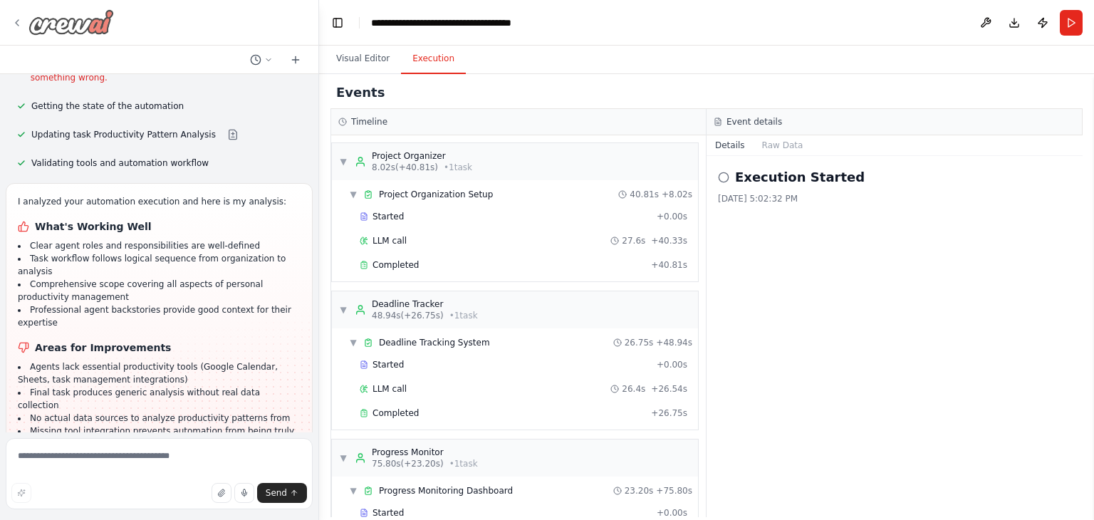
click at [20, 21] on icon at bounding box center [16, 22] width 11 height 11
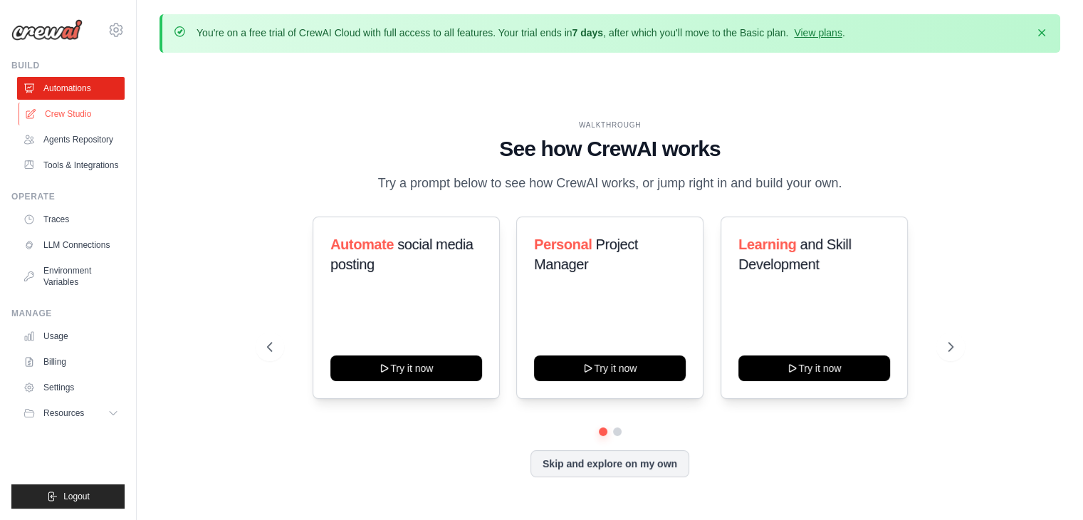
click at [58, 111] on link "Crew Studio" at bounding box center [73, 114] width 108 height 23
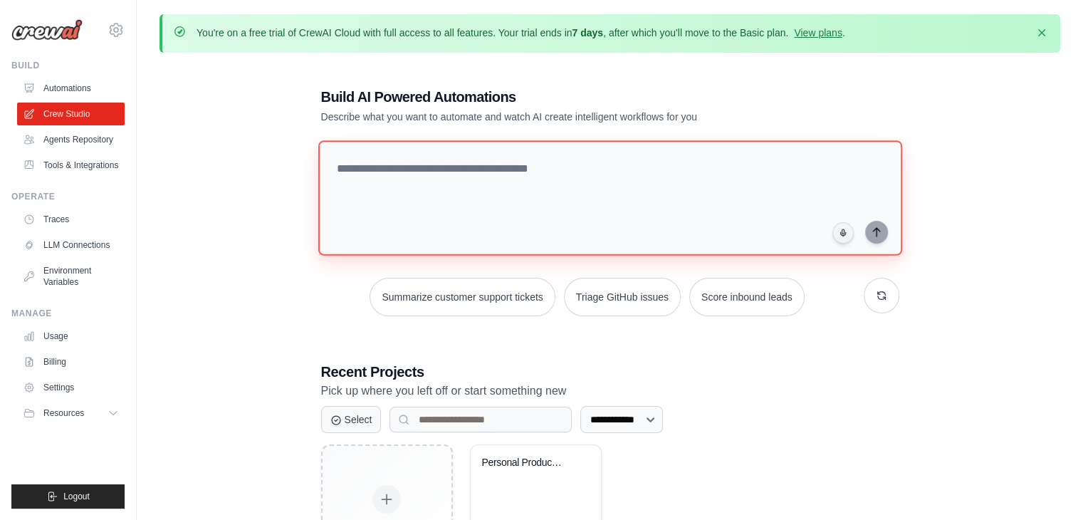
click at [588, 186] on textarea at bounding box center [610, 197] width 584 height 115
